Goal: Find specific page/section

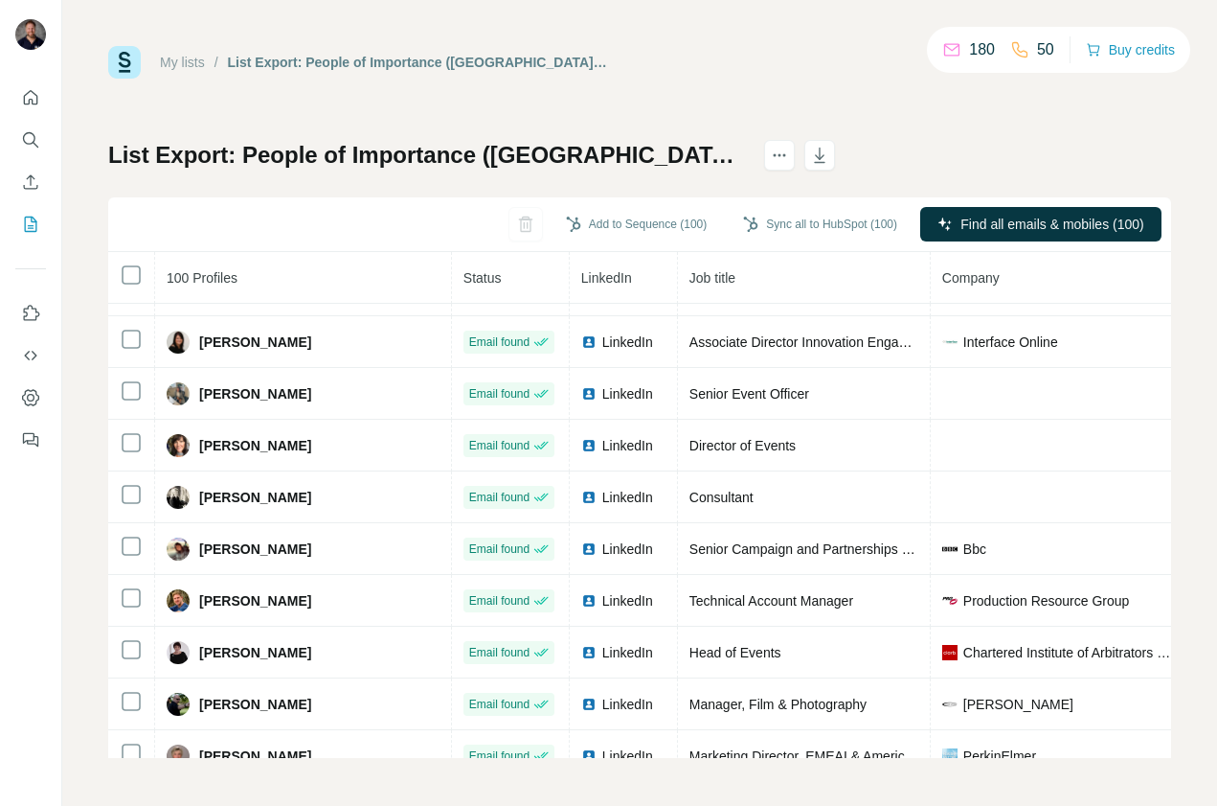
scroll to position [3263, 0]
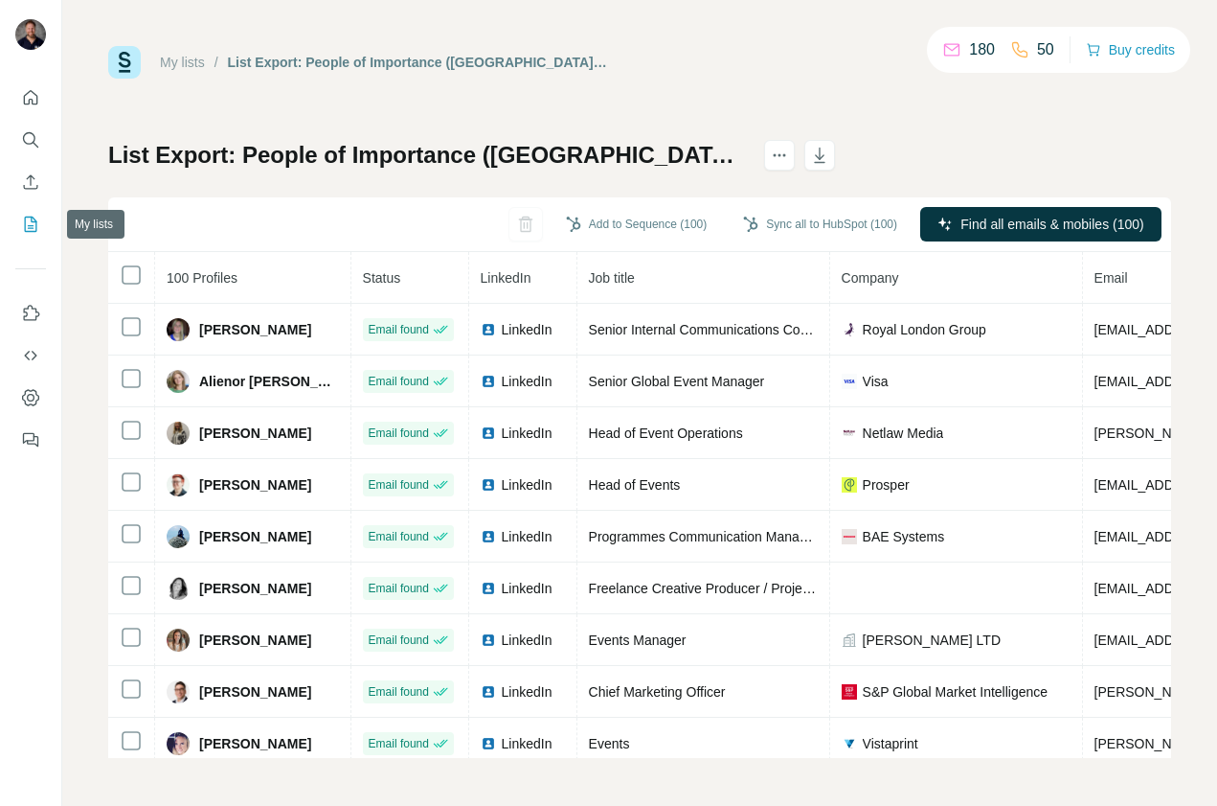
click at [28, 223] on icon "My lists" at bounding box center [30, 224] width 19 height 19
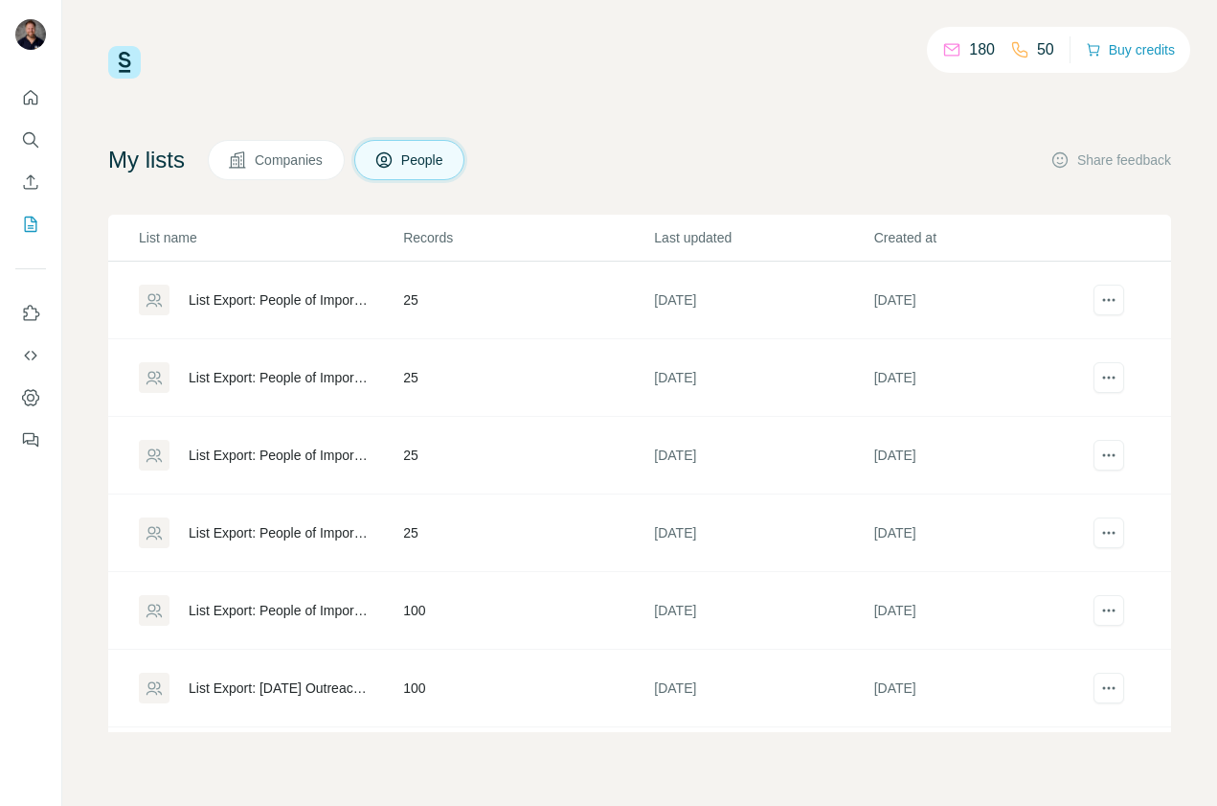
click at [265, 302] on div "List Export: People of Importance (Arran) - 06/10/2025 11:20" at bounding box center [280, 299] width 182 height 19
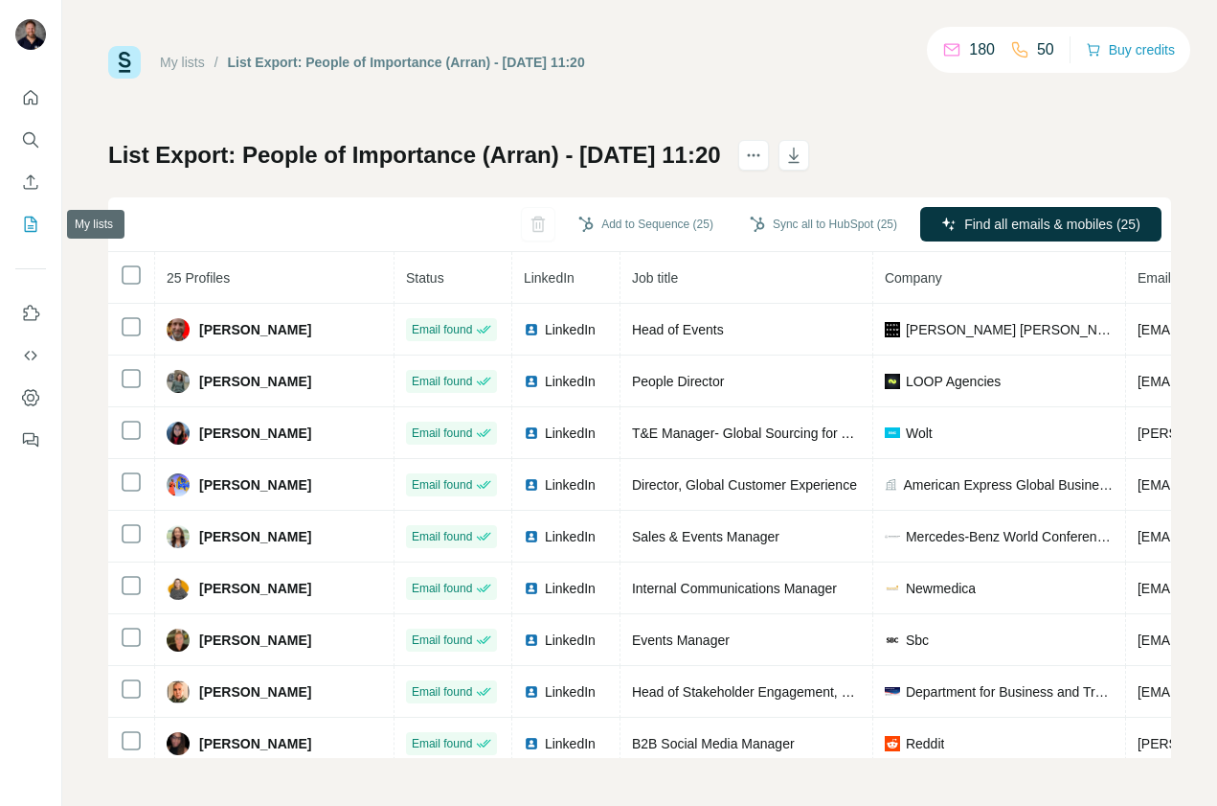
click at [31, 222] on icon "My lists" at bounding box center [30, 224] width 19 height 19
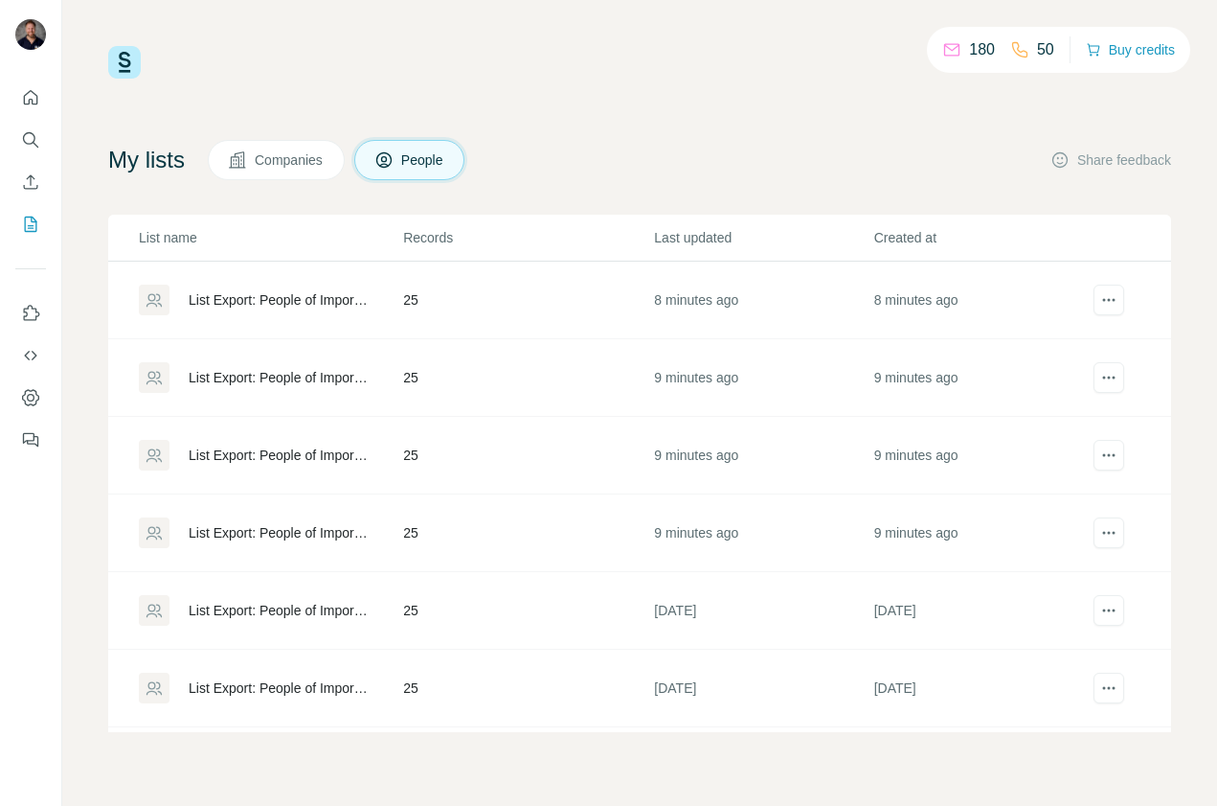
click at [267, 290] on div "List Export: People of Importance (Arran) - 08/10/2025 12:40" at bounding box center [280, 299] width 182 height 19
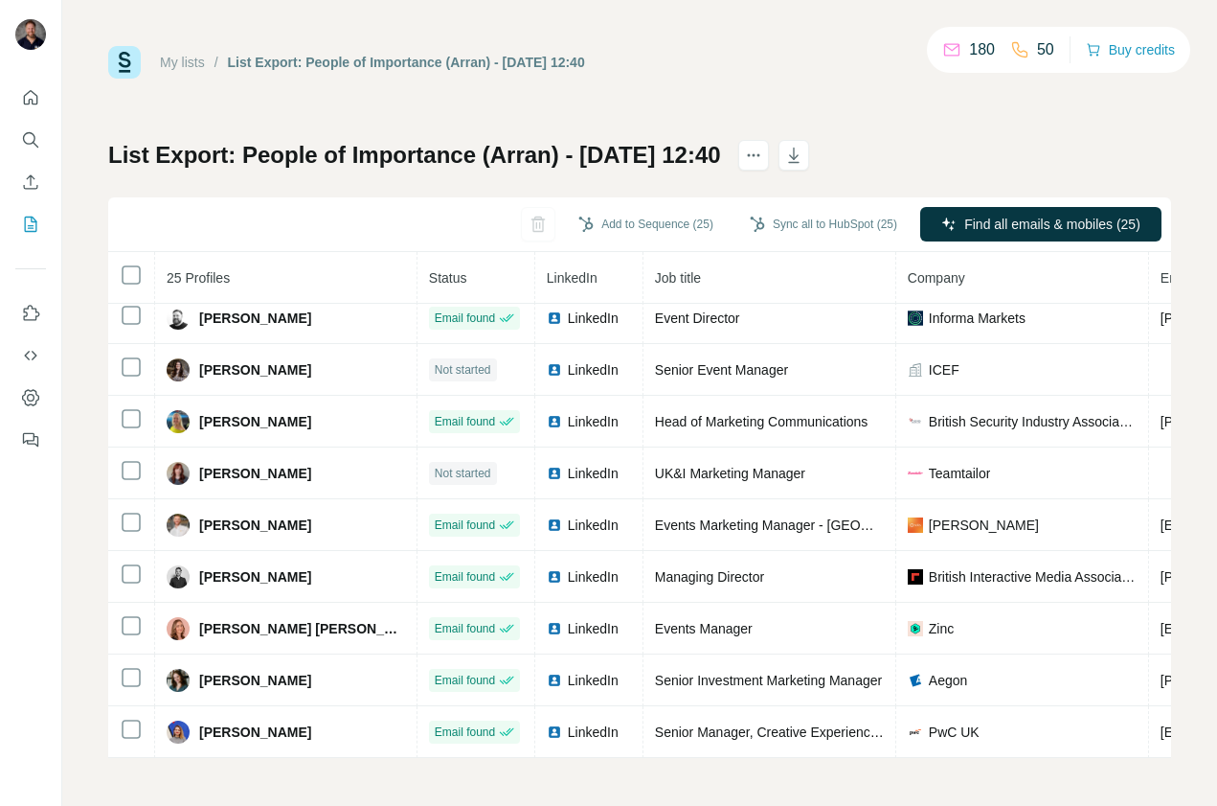
scroll to position [839, 0]
